Goal: Transaction & Acquisition: Purchase product/service

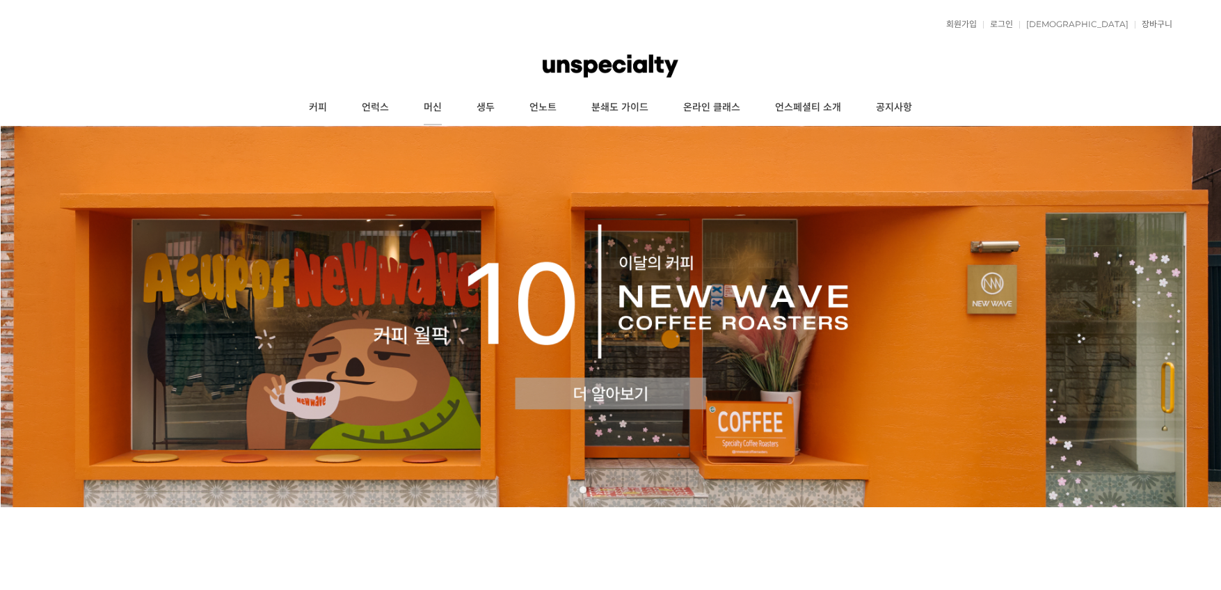
click at [418, 105] on link "머신" at bounding box center [432, 107] width 53 height 35
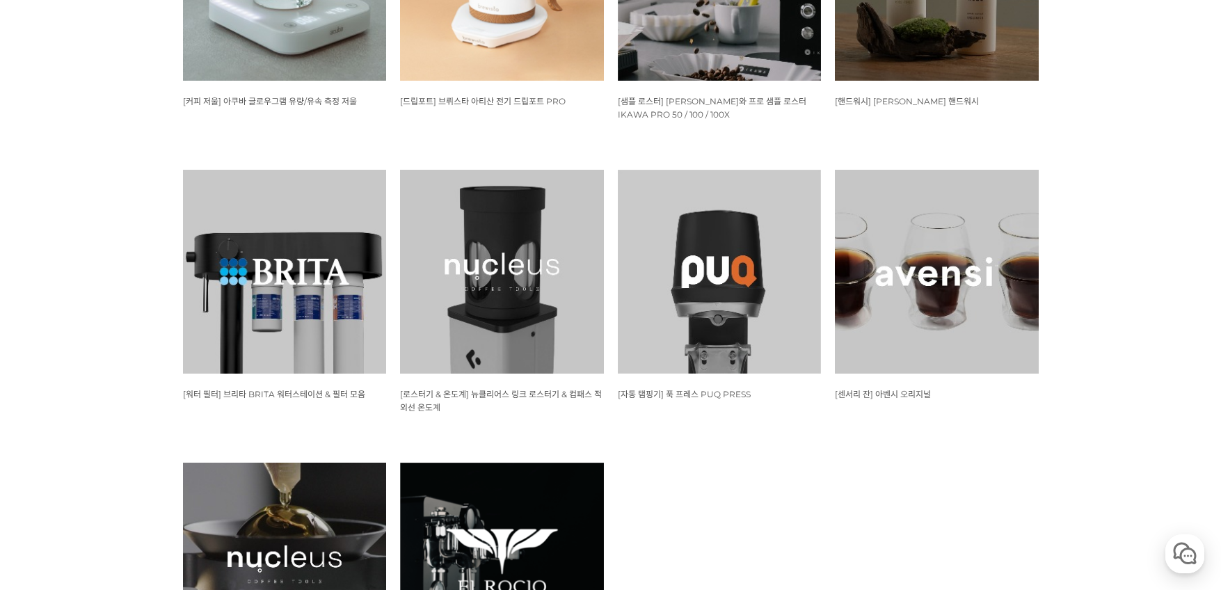
scroll to position [1670, 0]
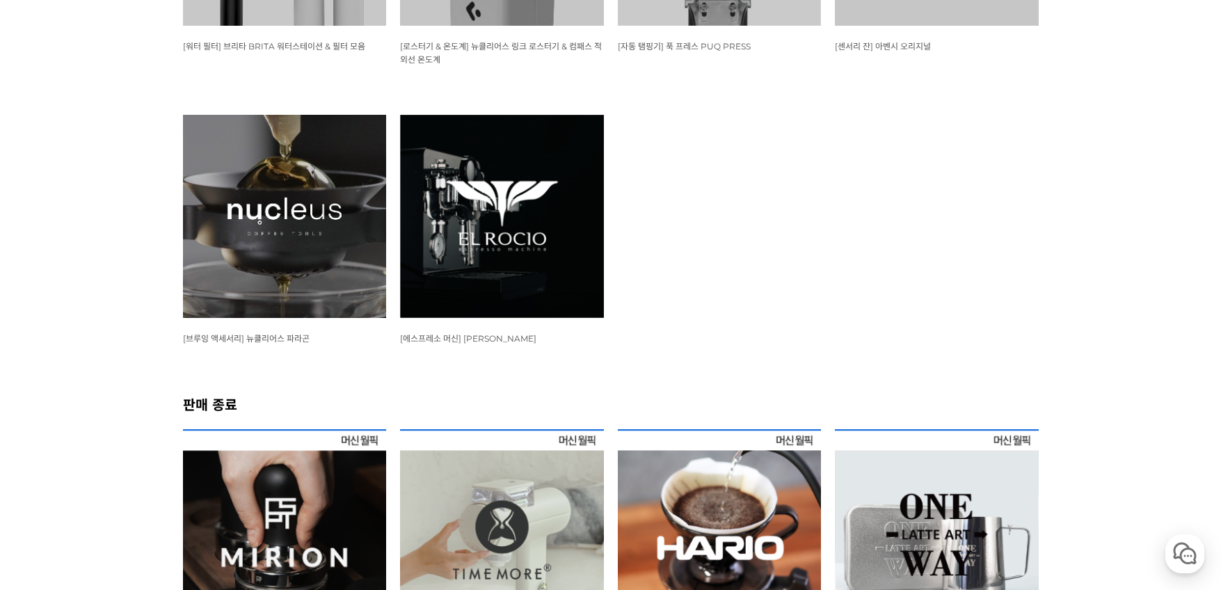
click at [483, 248] on img at bounding box center [502, 217] width 204 height 204
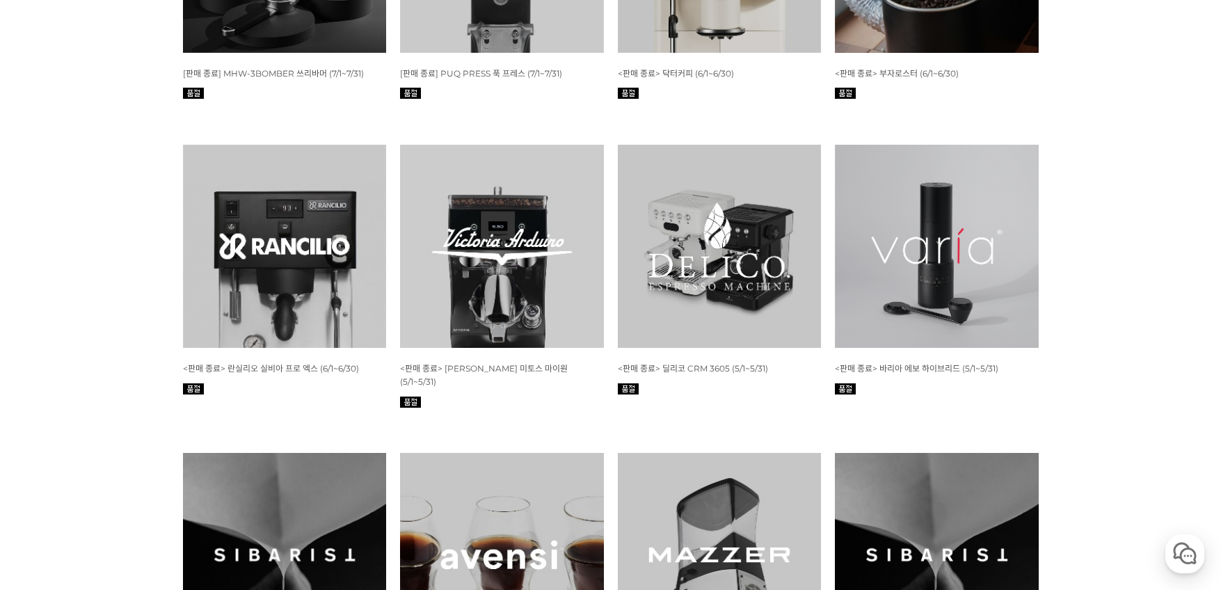
scroll to position [4670, 0]
